Goal: Task Accomplishment & Management: Use online tool/utility

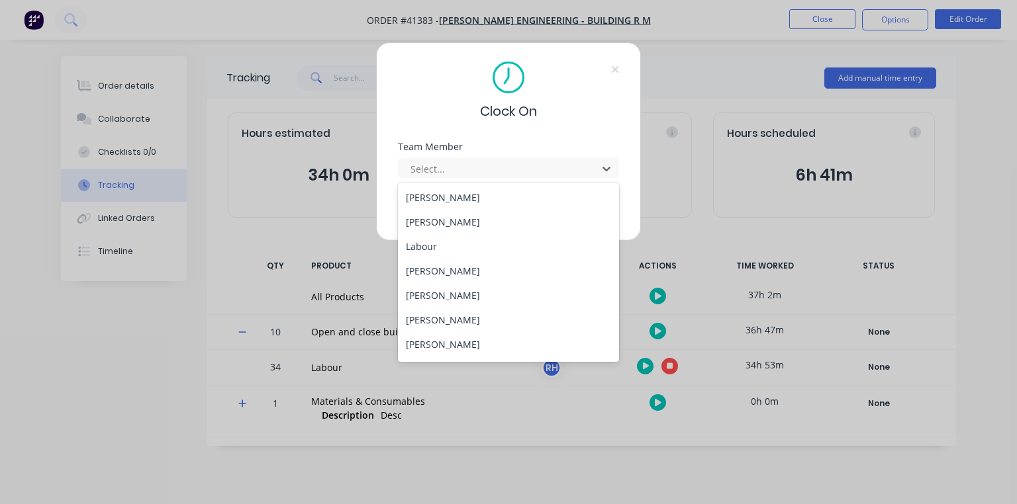
scroll to position [144, 0]
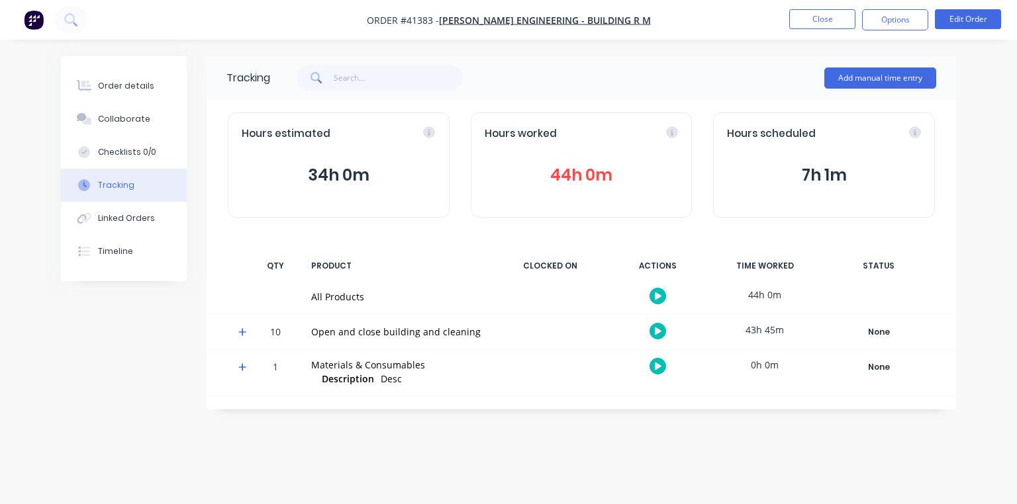
click at [657, 330] on icon "button" at bounding box center [658, 331] width 7 height 7
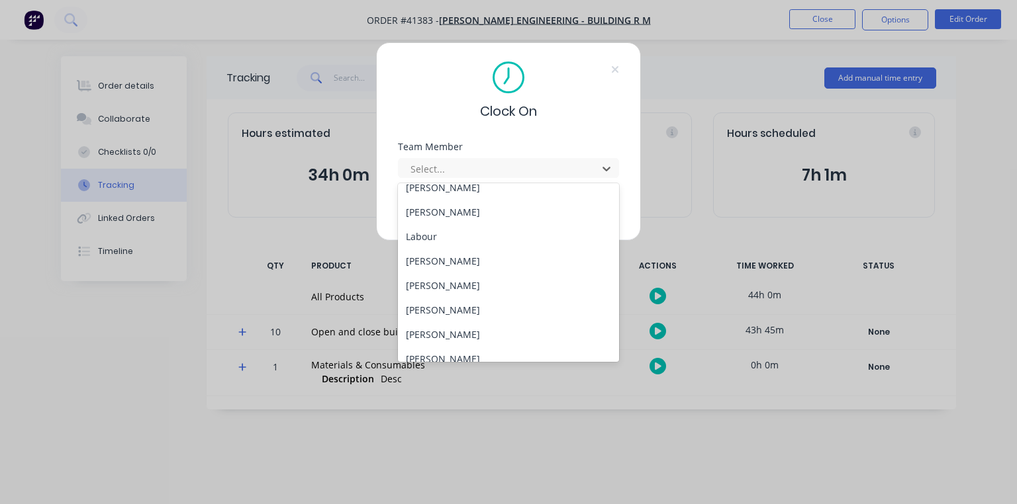
scroll to position [169, 0]
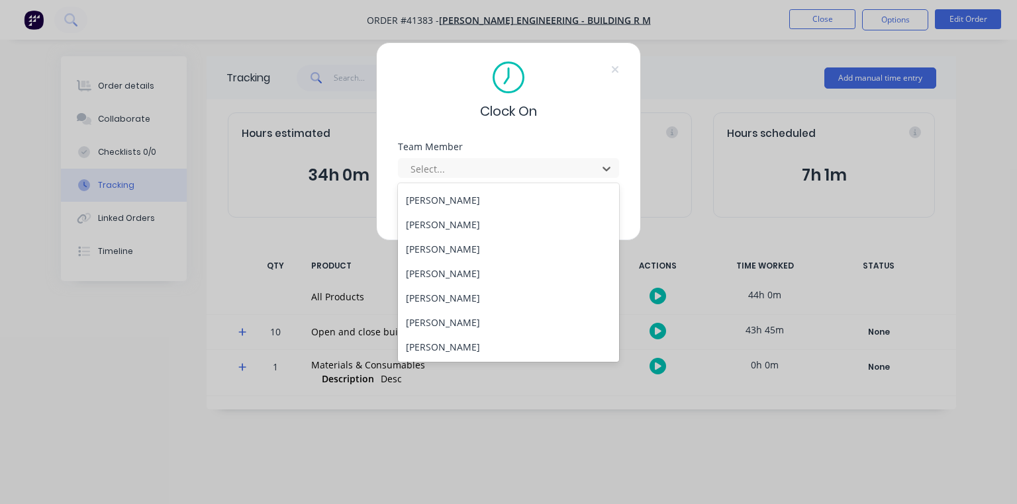
click at [456, 249] on div "Rei Hamon" at bounding box center [508, 249] width 221 height 24
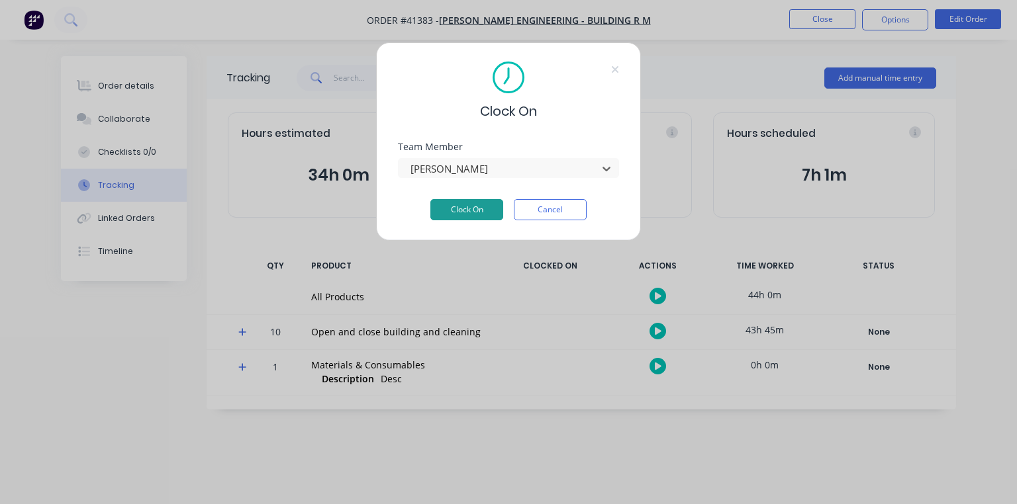
click at [474, 215] on button "Clock On" at bounding box center [466, 209] width 73 height 21
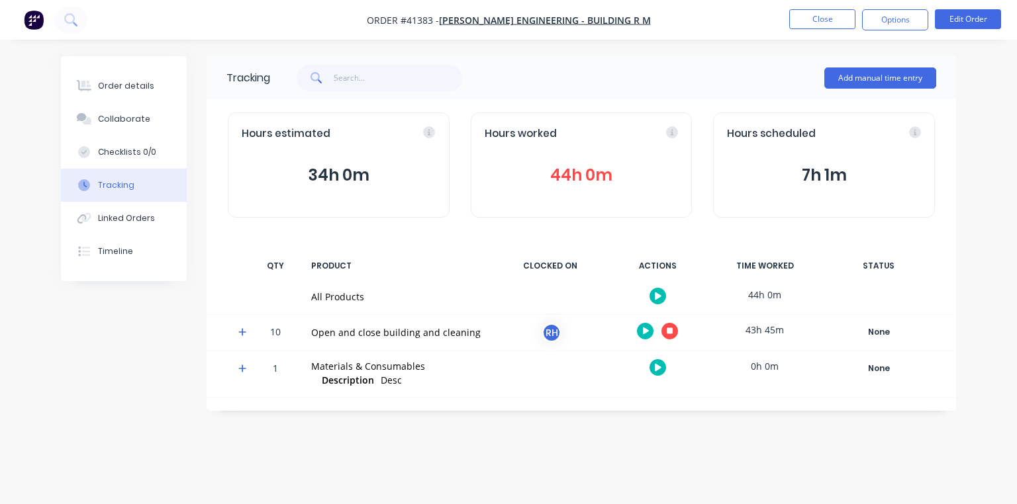
click at [29, 26] on img "button" at bounding box center [34, 20] width 20 height 20
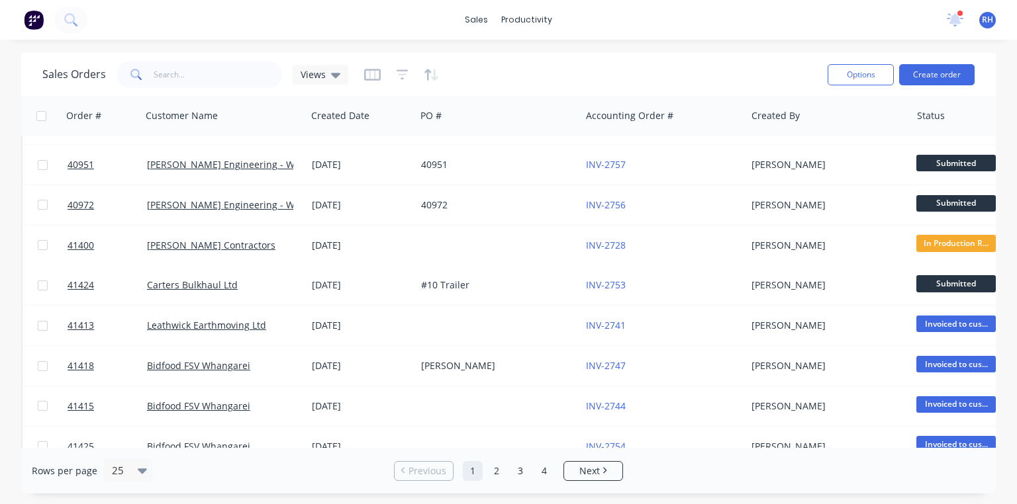
scroll to position [595, 0]
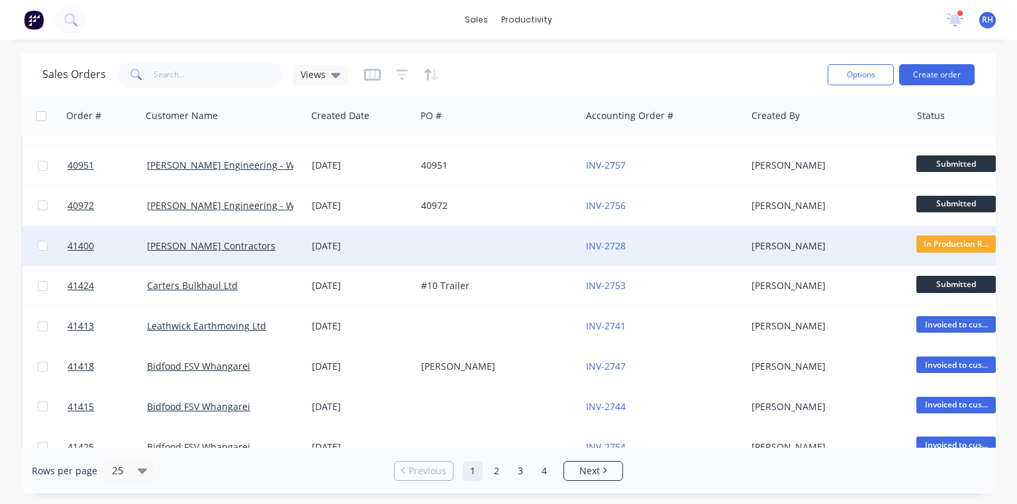
click at [331, 249] on div "06 Aug 2025" at bounding box center [361, 246] width 99 height 13
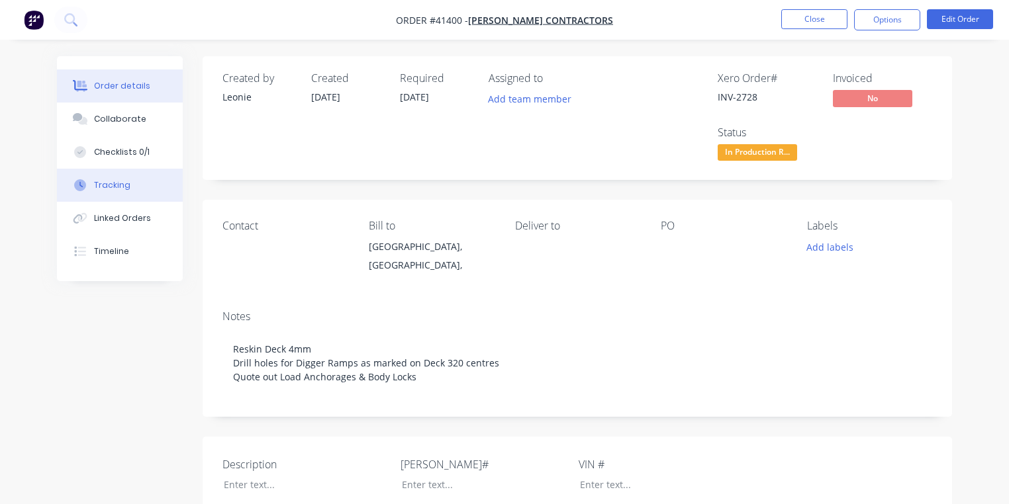
click at [138, 183] on button "Tracking" at bounding box center [120, 185] width 126 height 33
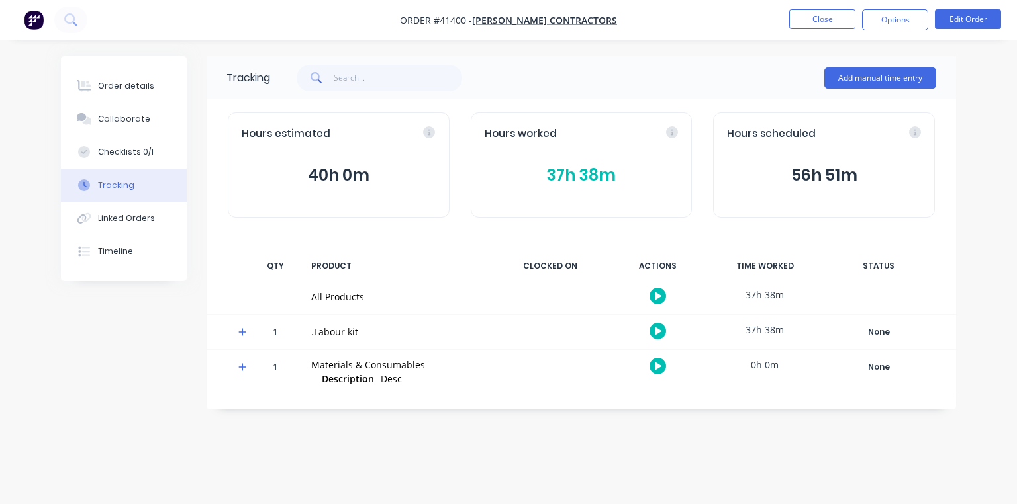
click at [549, 184] on button "37h 38m" at bounding box center [582, 175] width 194 height 25
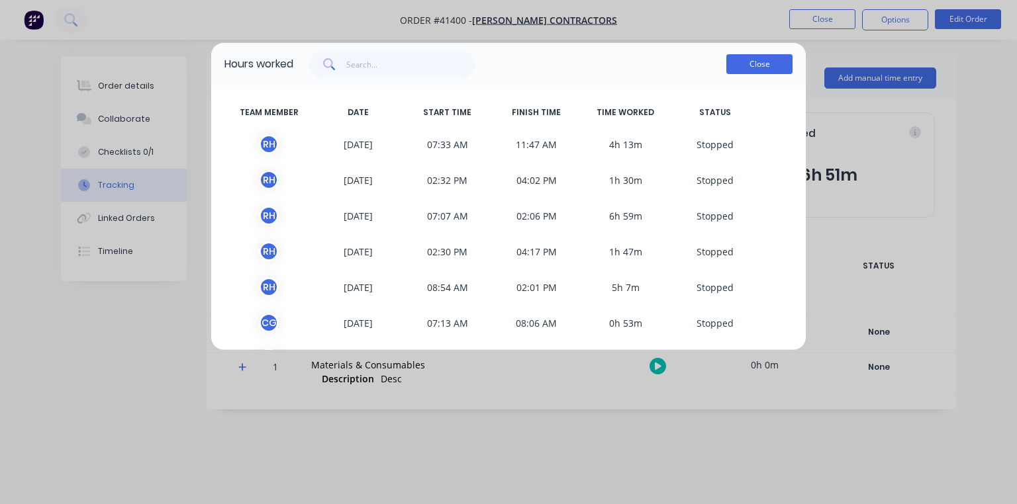
click at [763, 72] on button "Close" at bounding box center [759, 64] width 66 height 20
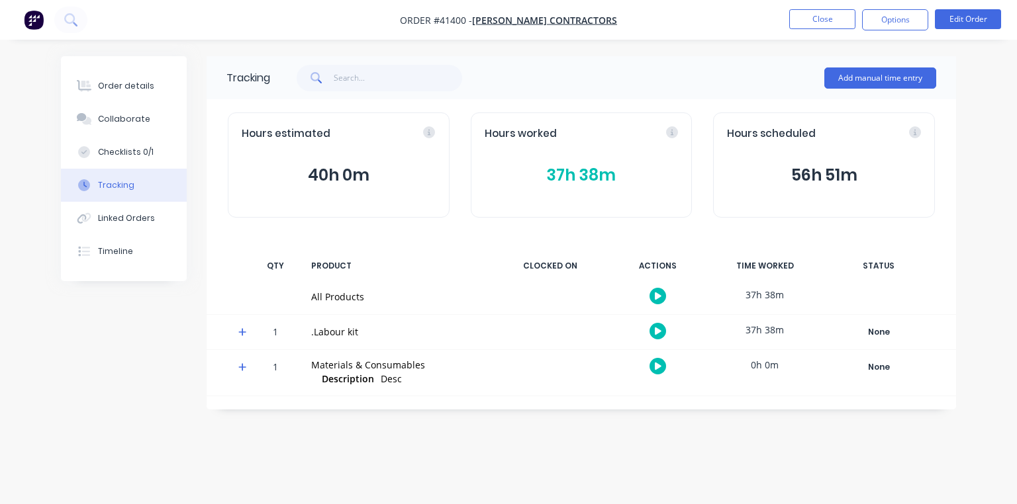
click at [43, 16] on img "button" at bounding box center [34, 20] width 20 height 20
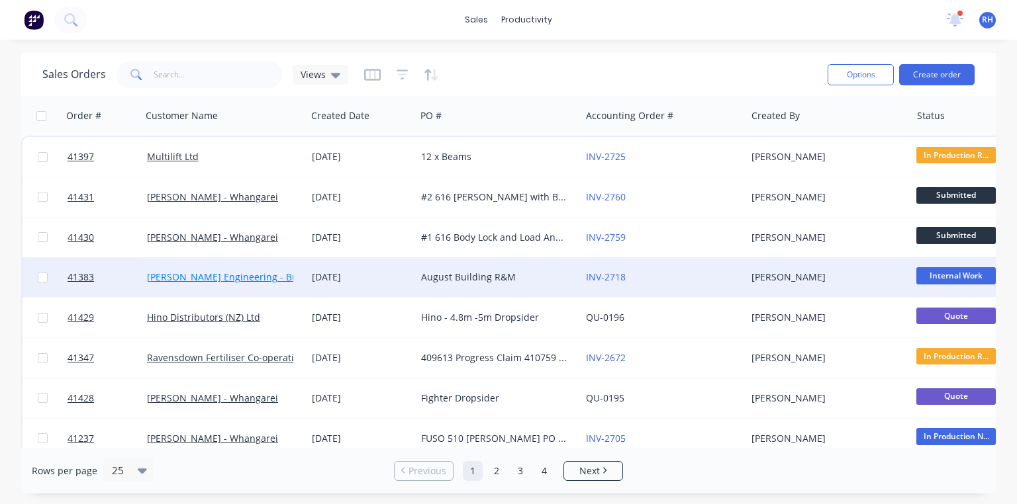
click at [277, 280] on link "[PERSON_NAME] Engineering - Building R M" at bounding box center [245, 277] width 196 height 13
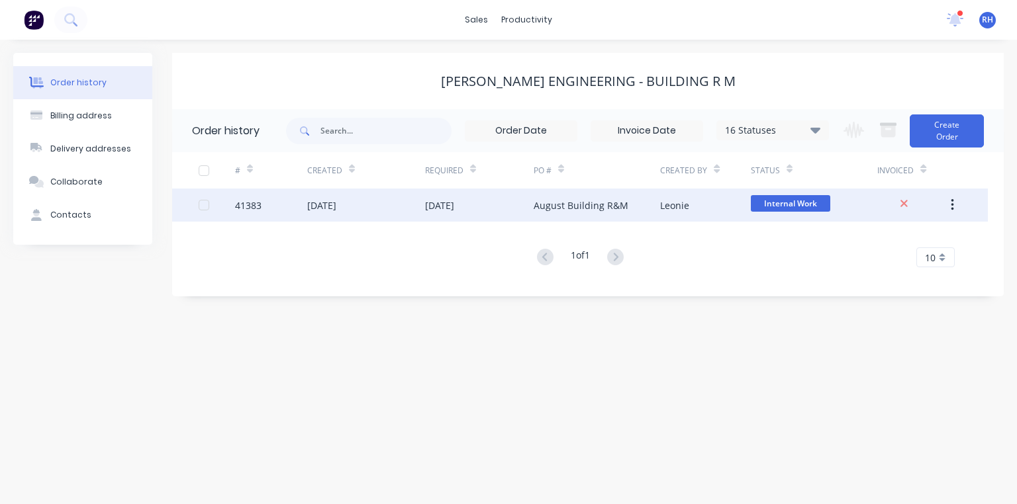
click at [569, 209] on div "August Building R&M" at bounding box center [581, 206] width 95 height 14
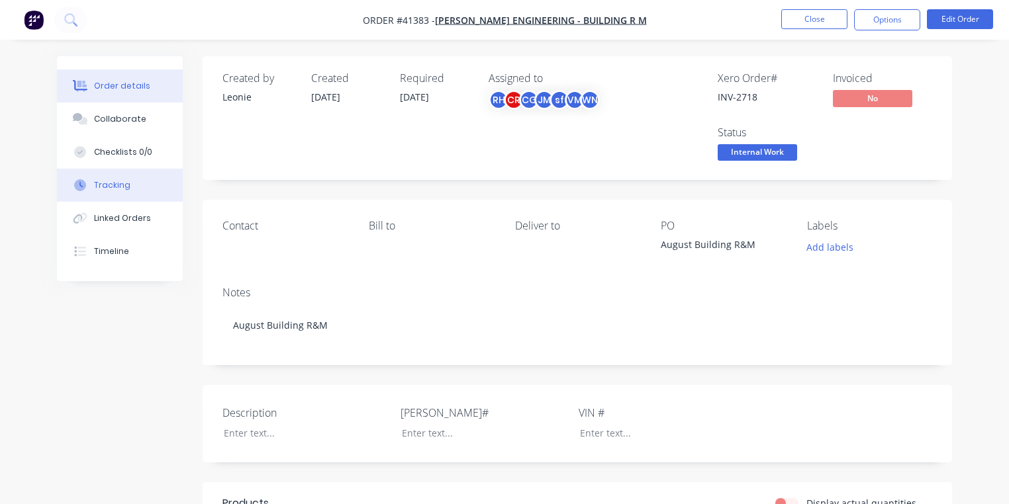
click at [127, 192] on button "Tracking" at bounding box center [120, 185] width 126 height 33
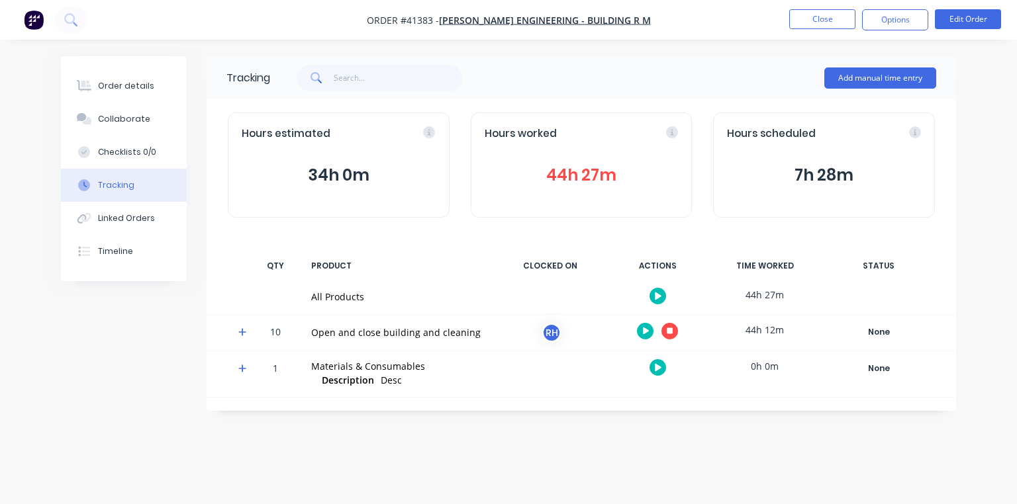
click at [671, 332] on icon "button" at bounding box center [670, 331] width 7 height 7
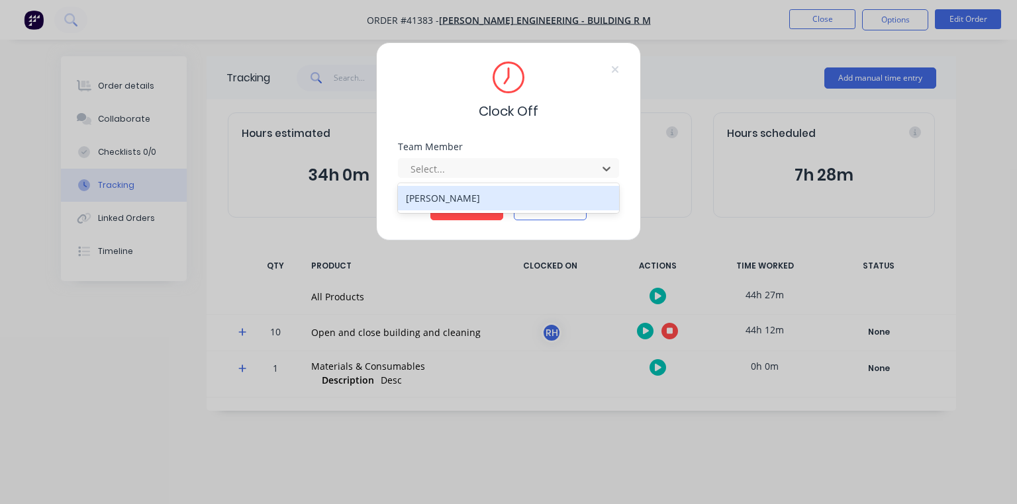
click at [488, 198] on div "Rei Hamon" at bounding box center [508, 198] width 221 height 24
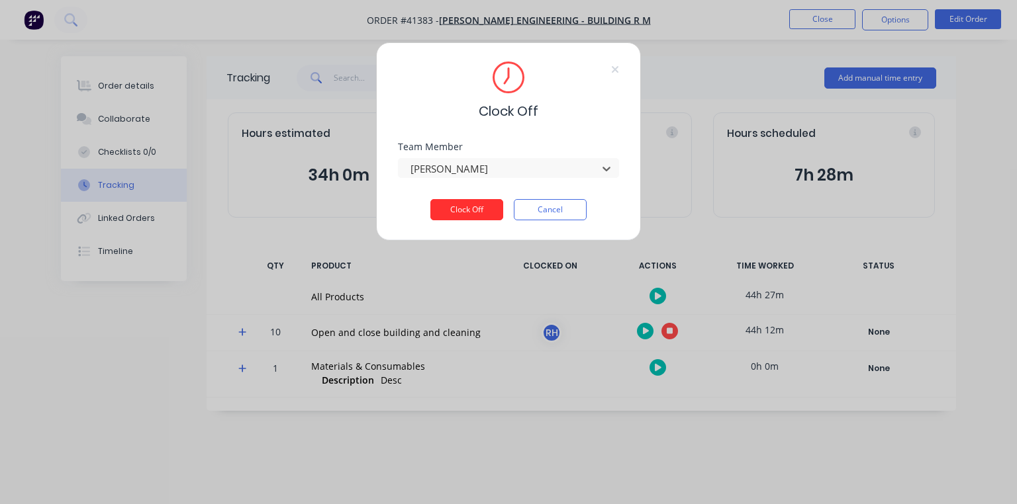
click at [462, 215] on button "Clock Off" at bounding box center [466, 209] width 73 height 21
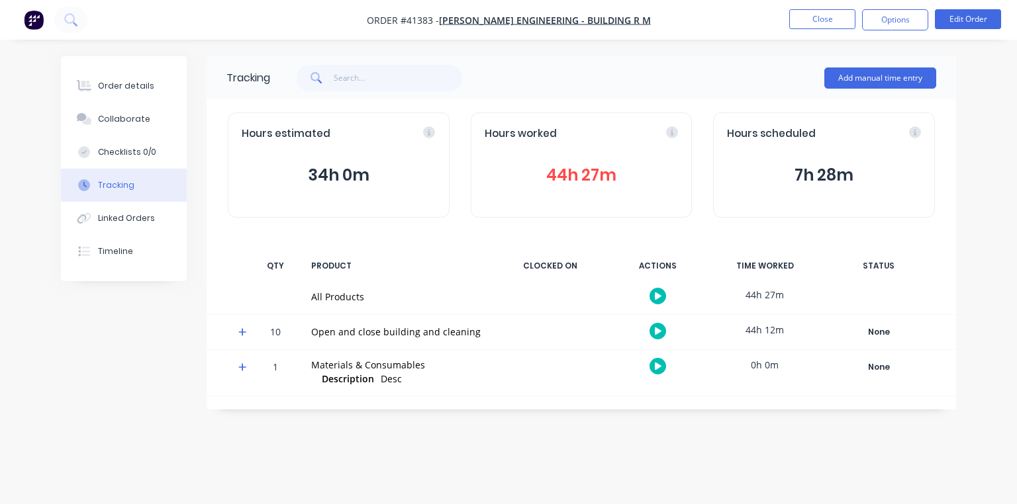
click at [573, 178] on button "44h 27m" at bounding box center [582, 175] width 194 height 25
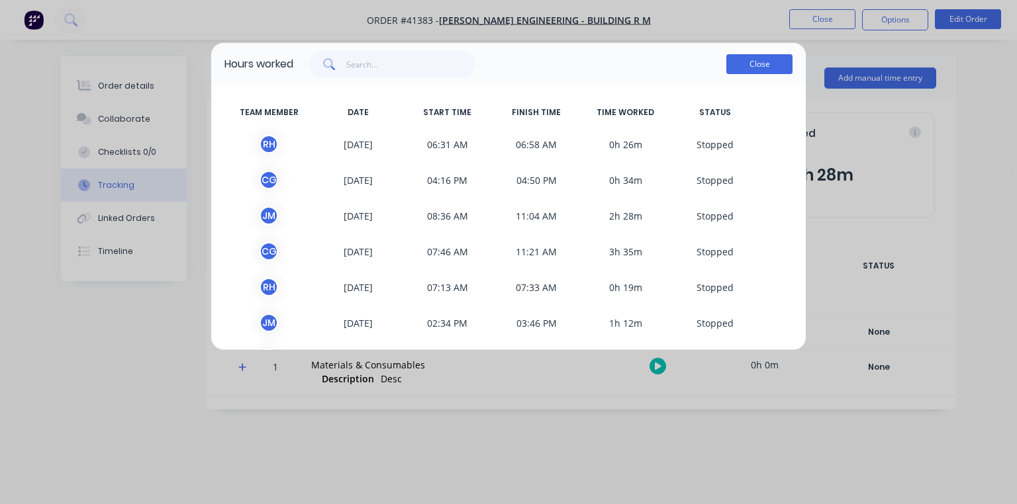
click at [763, 69] on button "Close" at bounding box center [759, 64] width 66 height 20
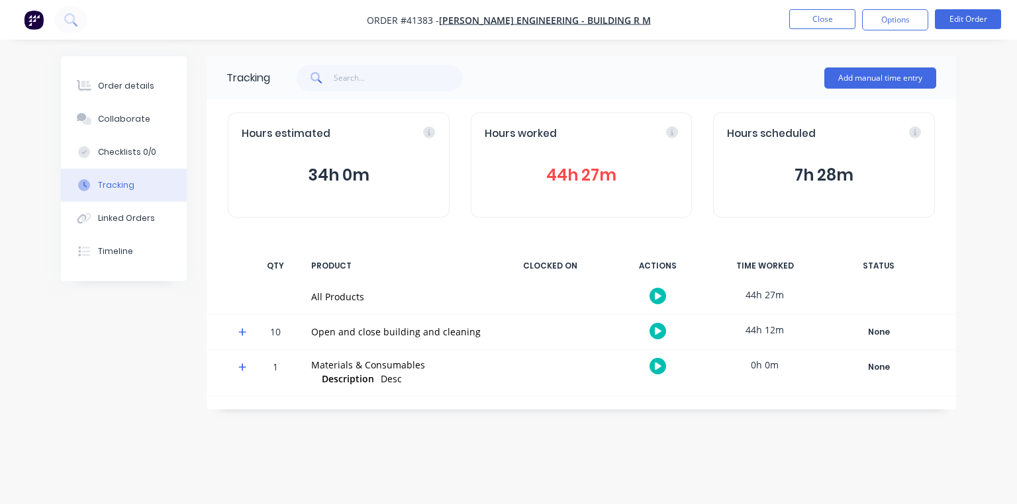
click at [36, 29] on img "button" at bounding box center [34, 20] width 20 height 20
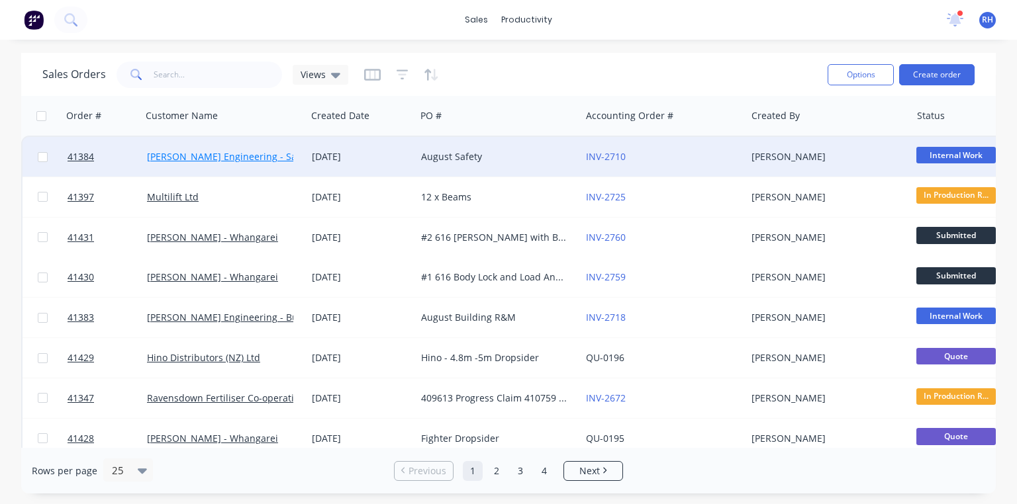
click at [255, 158] on link "Morgan Engineering - Safety" at bounding box center [230, 156] width 166 height 13
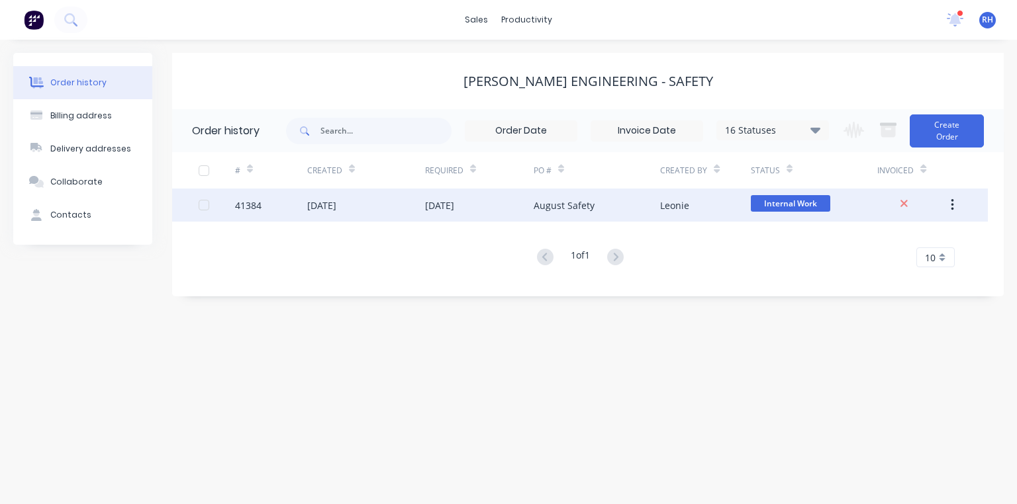
click at [556, 209] on div "August Safety" at bounding box center [564, 206] width 61 height 14
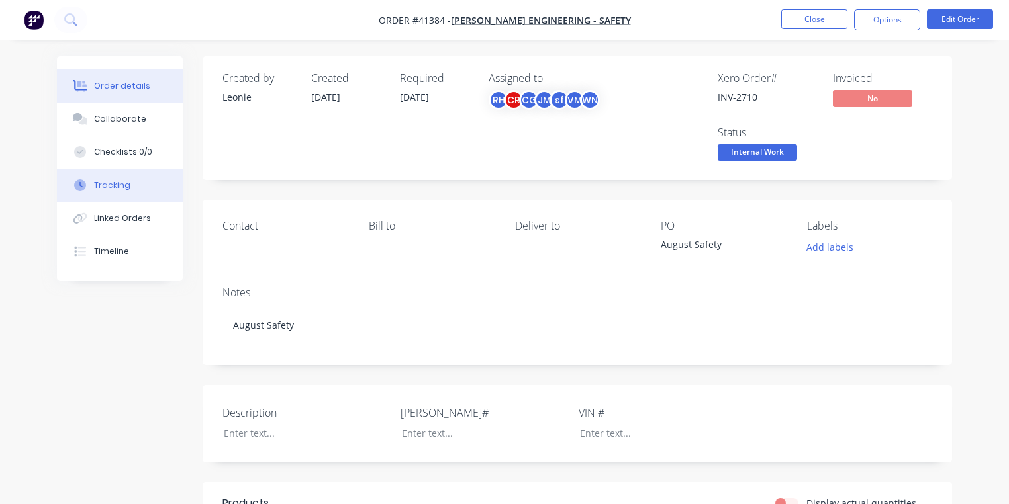
click at [143, 198] on button "Tracking" at bounding box center [120, 185] width 126 height 33
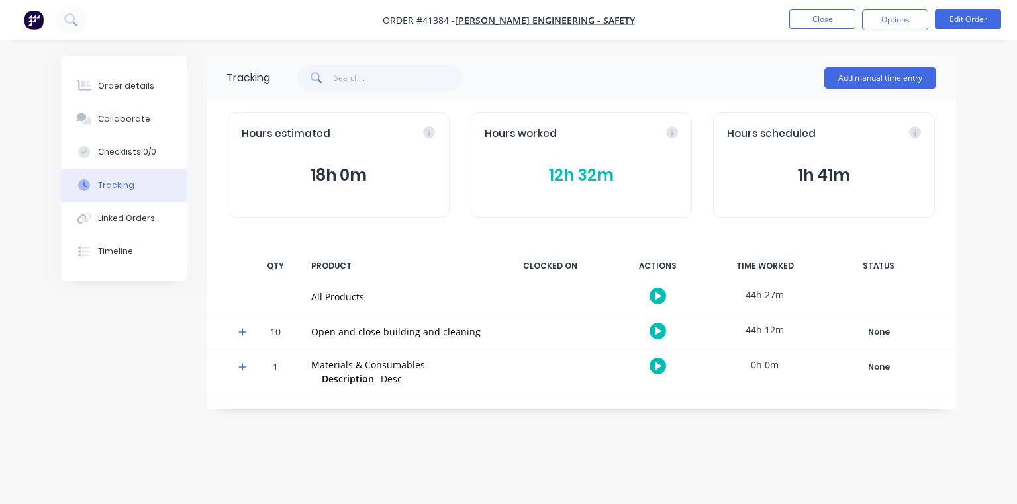
click at [242, 334] on icon at bounding box center [242, 332] width 8 height 8
click at [657, 331] on icon "button" at bounding box center [658, 331] width 7 height 7
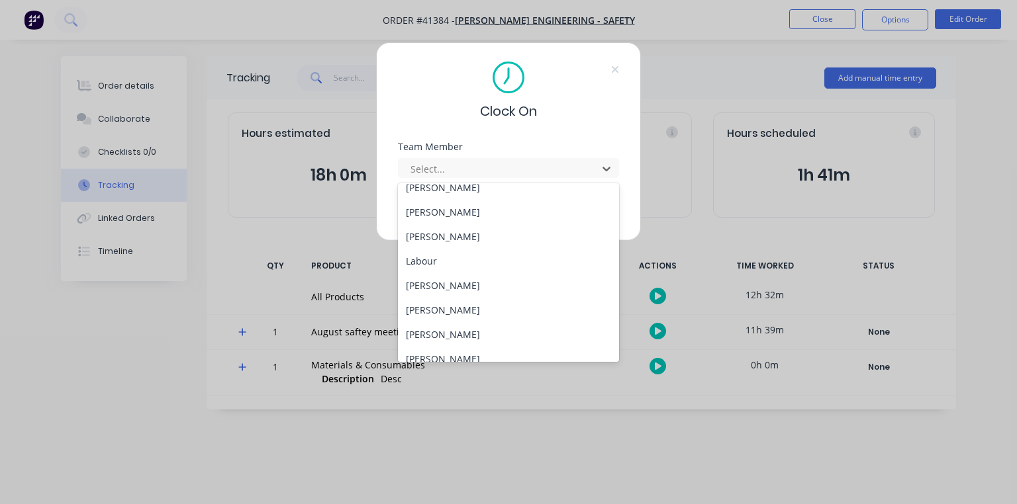
scroll to position [169, 0]
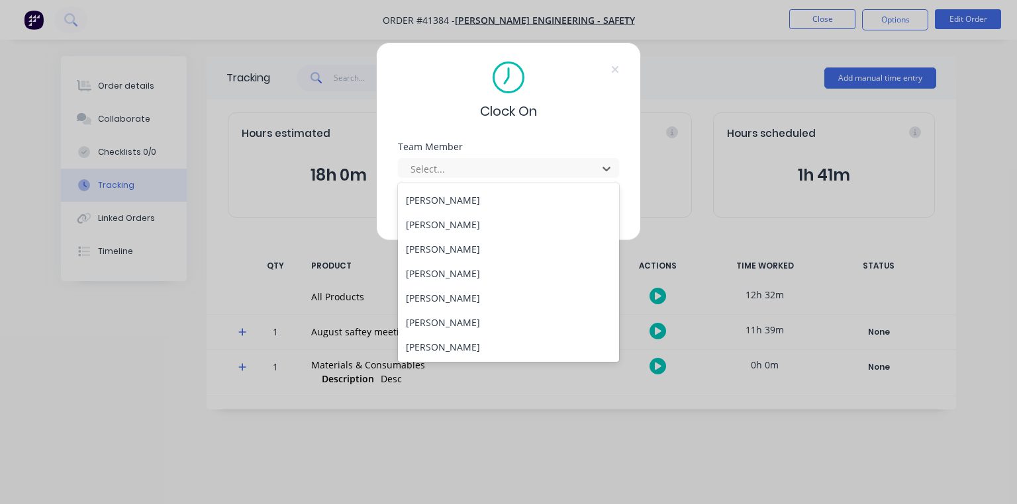
click at [454, 250] on div "Rei Hamon" at bounding box center [508, 249] width 221 height 24
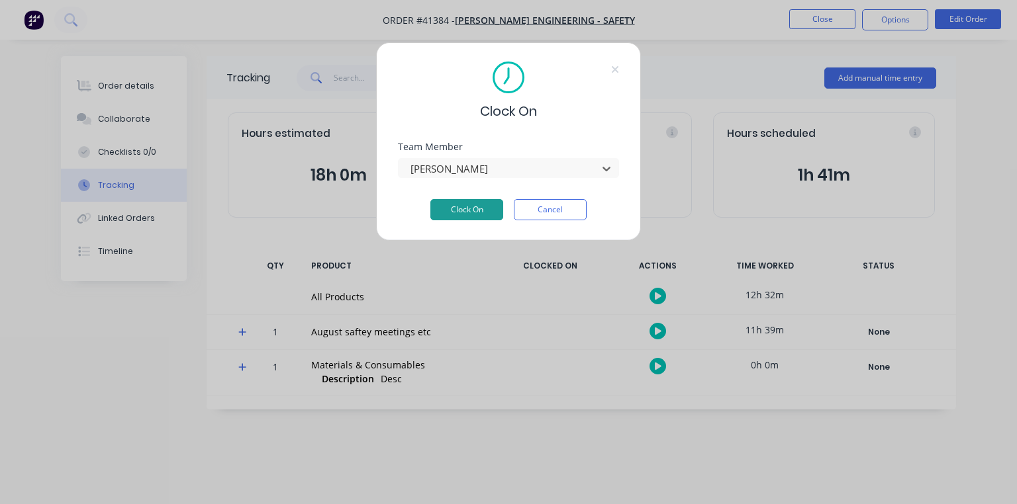
click at [464, 215] on button "Clock On" at bounding box center [466, 209] width 73 height 21
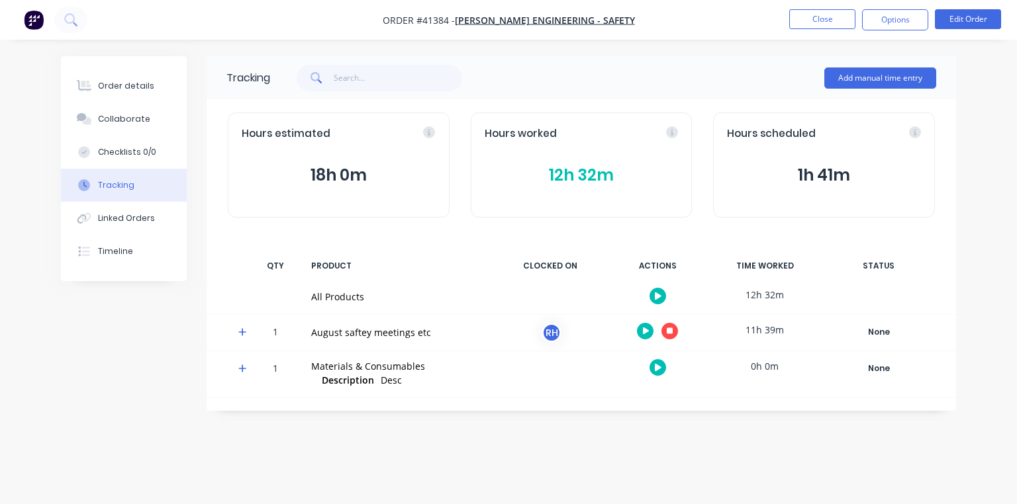
click at [671, 334] on icon "button" at bounding box center [670, 331] width 7 height 9
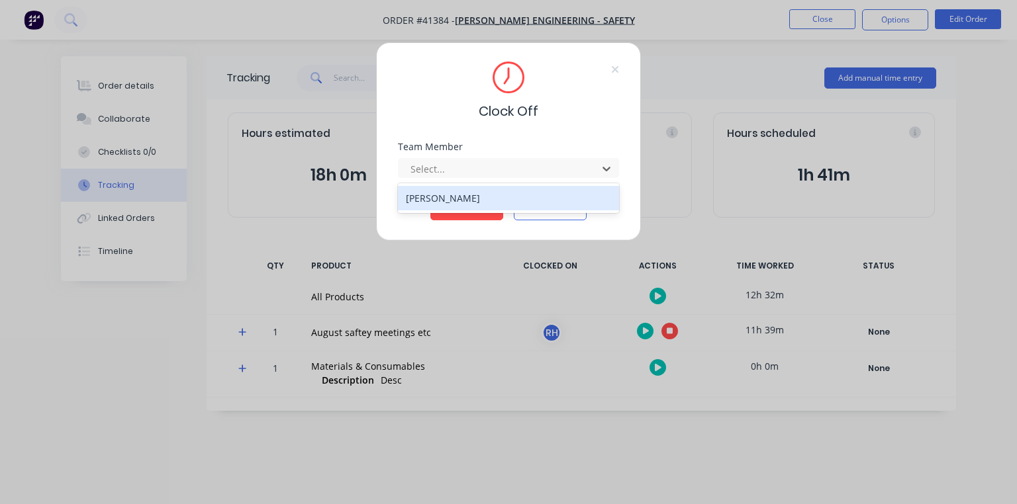
click at [524, 199] on div "Rei Hamon" at bounding box center [508, 198] width 221 height 24
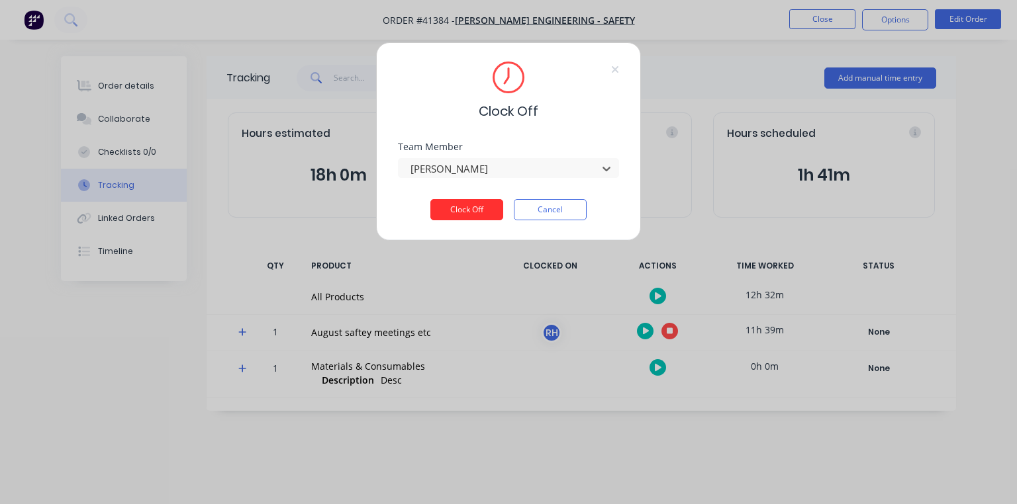
click at [469, 215] on button "Clock Off" at bounding box center [466, 209] width 73 height 21
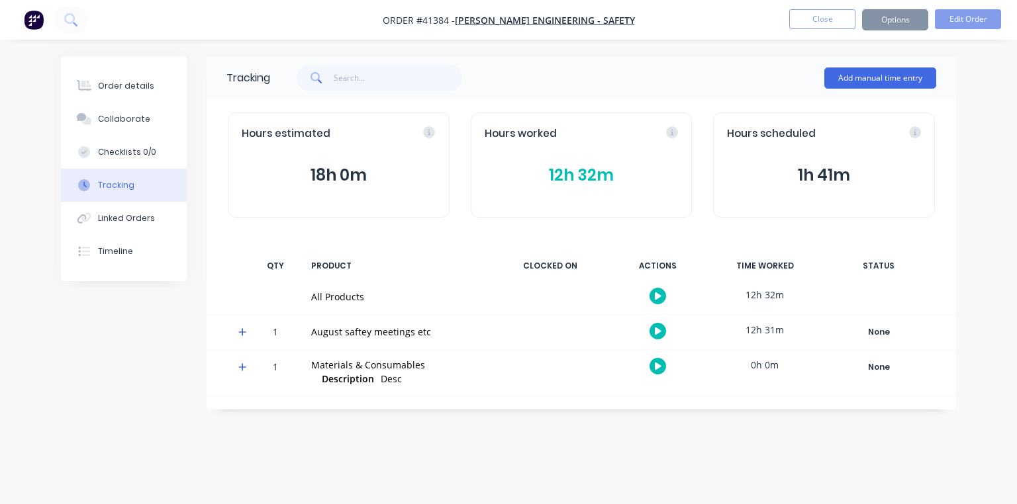
click at [26, 40] on div "Order details Collaborate Checklists 0/0 Tracking Linked Orders Timeline Order …" at bounding box center [508, 252] width 1017 height 504
click at [28, 25] on img "button" at bounding box center [34, 20] width 20 height 20
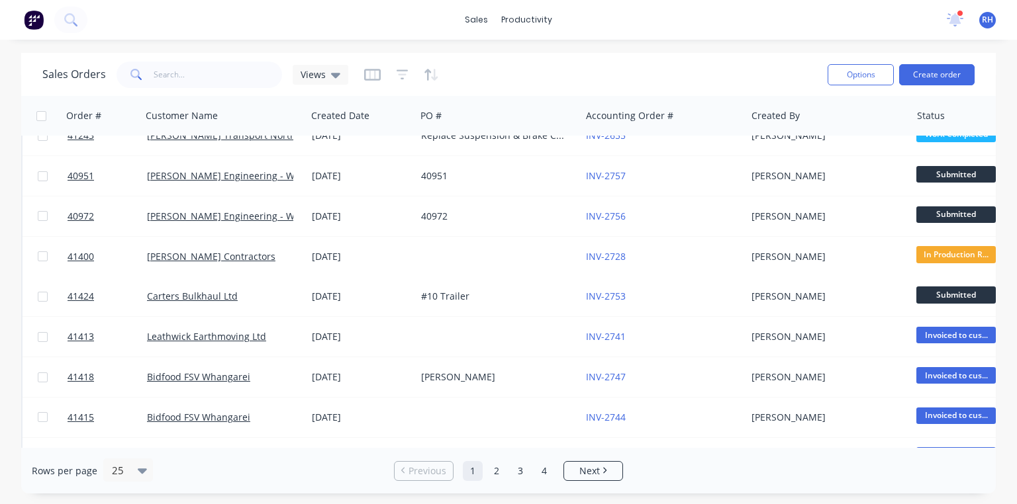
scroll to position [618, 0]
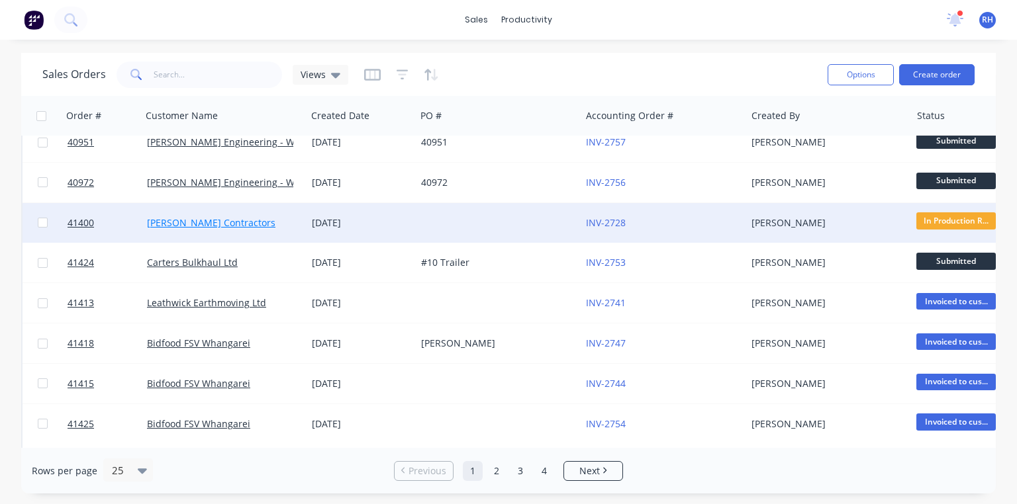
click at [228, 217] on link "Matt Lay Contractors" at bounding box center [211, 222] width 128 height 13
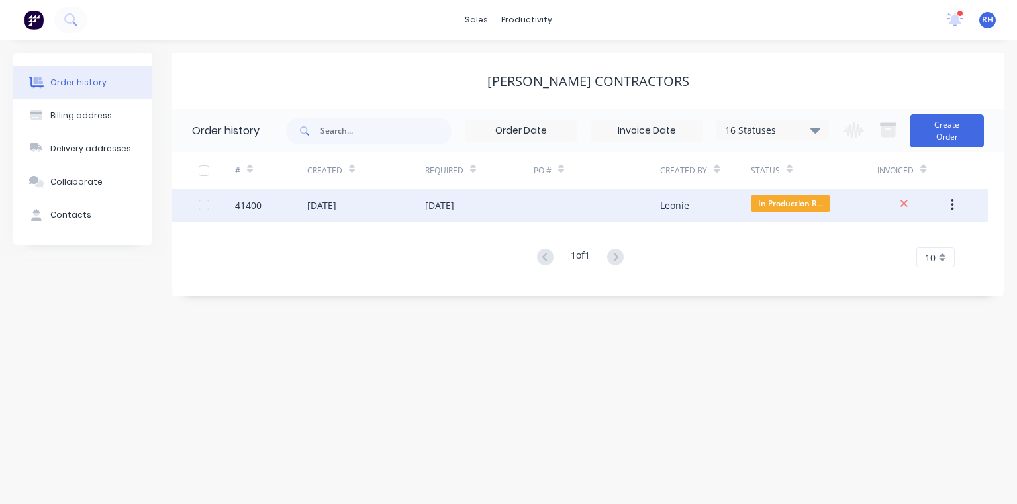
click at [475, 215] on div "06 Aug 2025" at bounding box center [479, 205] width 109 height 33
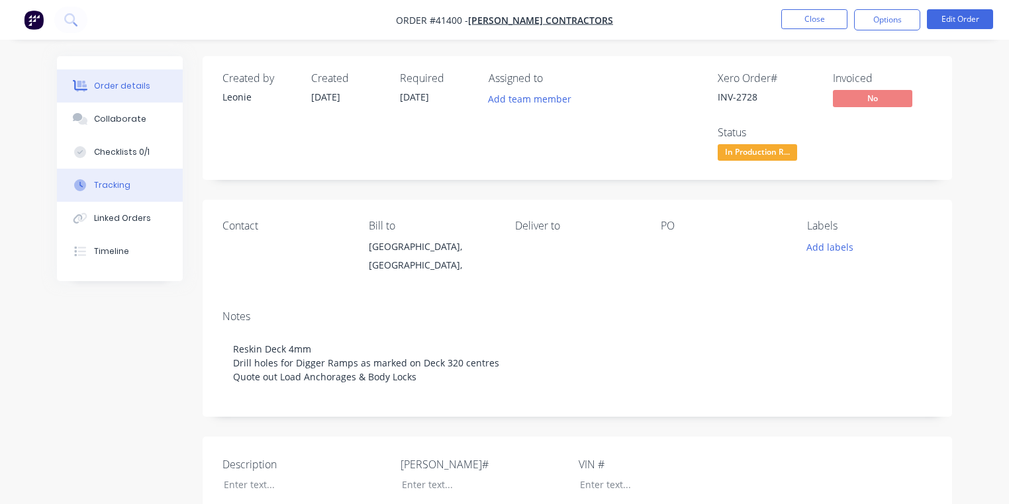
click at [134, 178] on button "Tracking" at bounding box center [120, 185] width 126 height 33
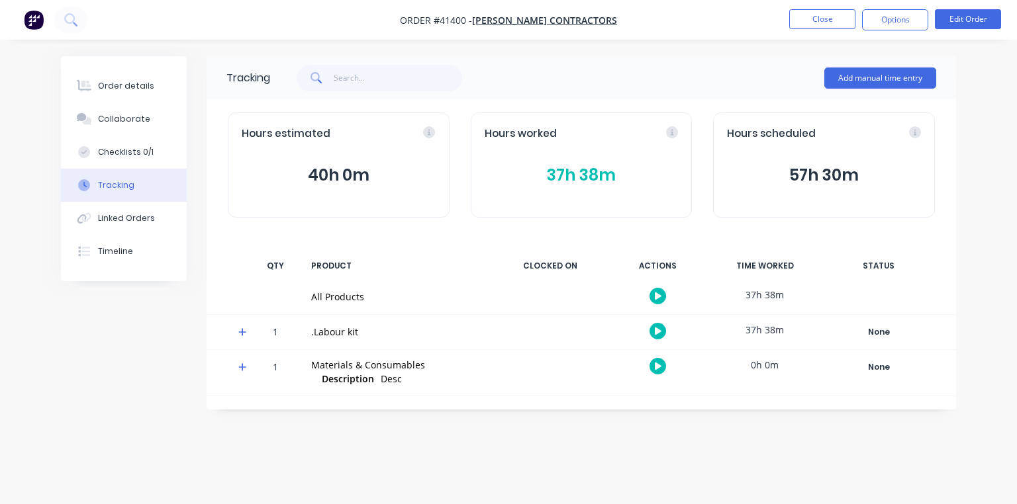
click at [243, 332] on icon at bounding box center [242, 332] width 8 height 8
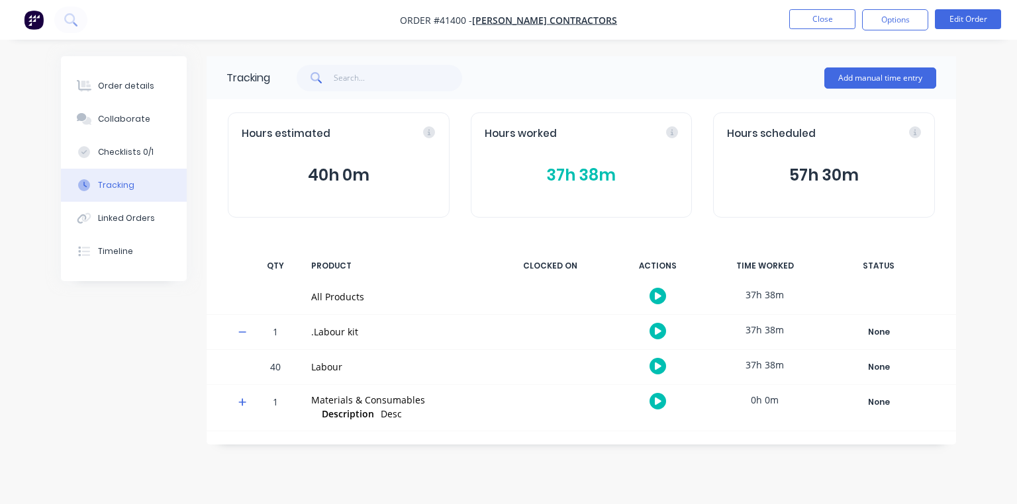
click at [649, 365] on button "button" at bounding box center [657, 366] width 17 height 17
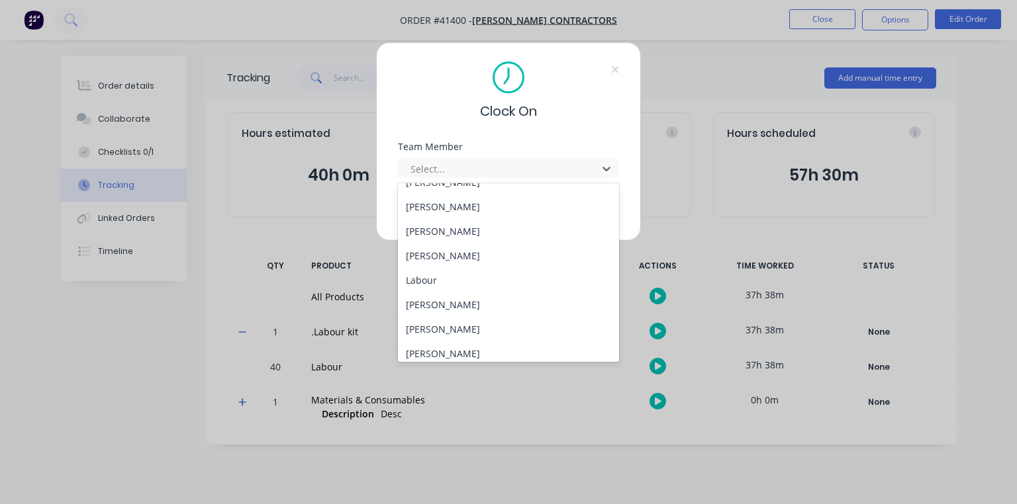
scroll to position [169, 0]
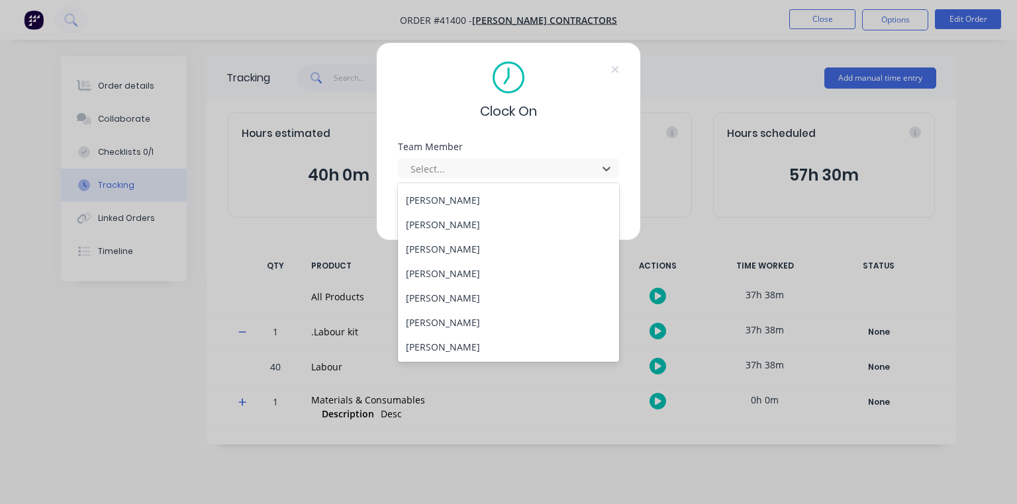
click at [477, 247] on div "Rei Hamon" at bounding box center [508, 249] width 221 height 24
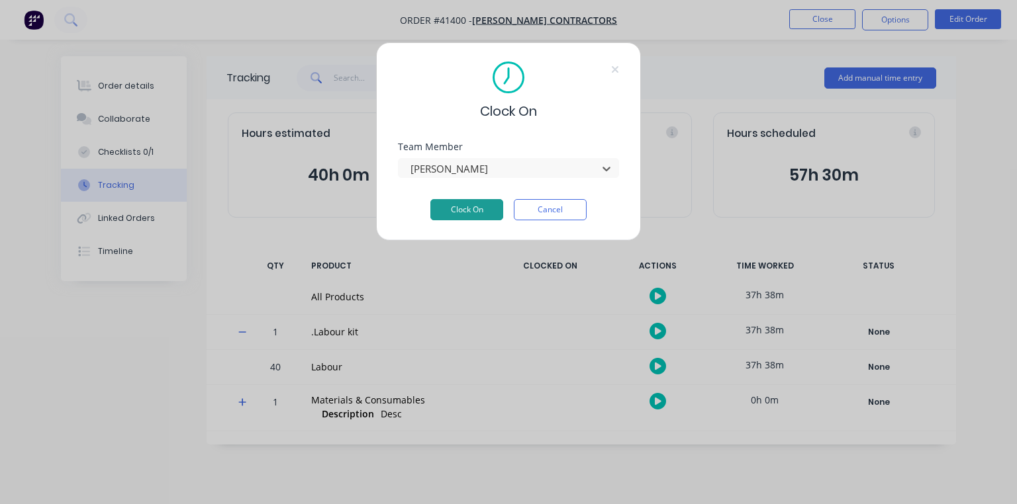
click at [466, 215] on button "Clock On" at bounding box center [466, 209] width 73 height 21
